Goal: Information Seeking & Learning: Learn about a topic

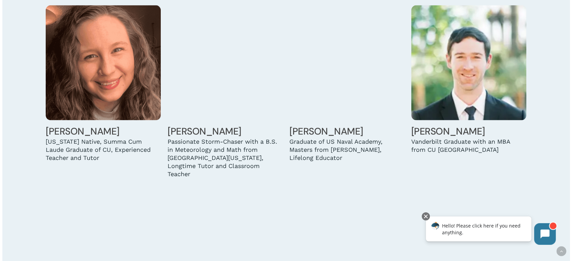
scroll to position [1391, 0]
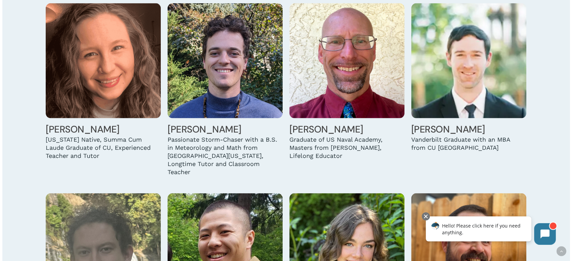
click at [112, 95] on img at bounding box center [103, 60] width 115 height 115
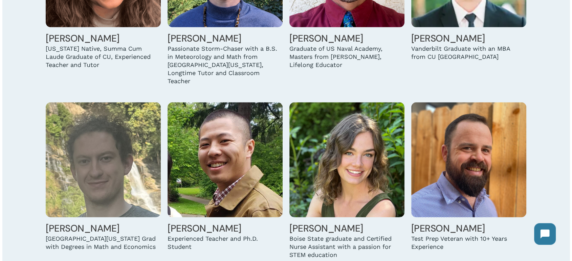
scroll to position [1504, 0]
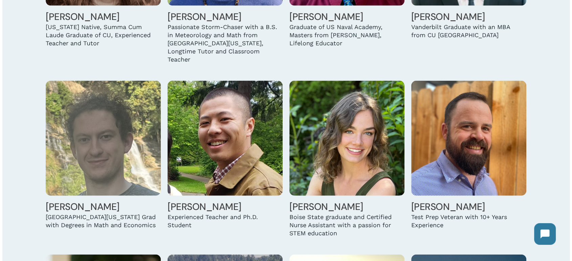
click at [475, 161] on img at bounding box center [468, 138] width 115 height 115
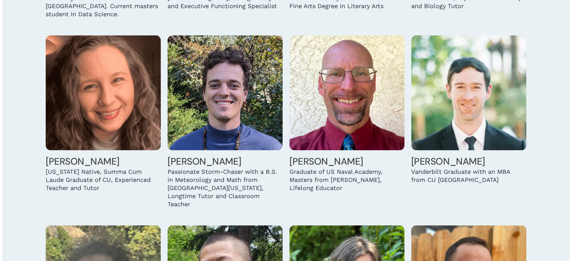
scroll to position [1353, 0]
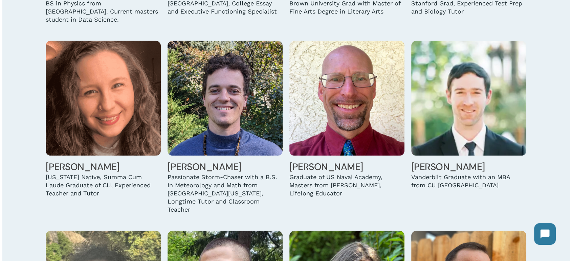
click at [92, 111] on img at bounding box center [103, 98] width 115 height 115
